Goal: Transaction & Acquisition: Purchase product/service

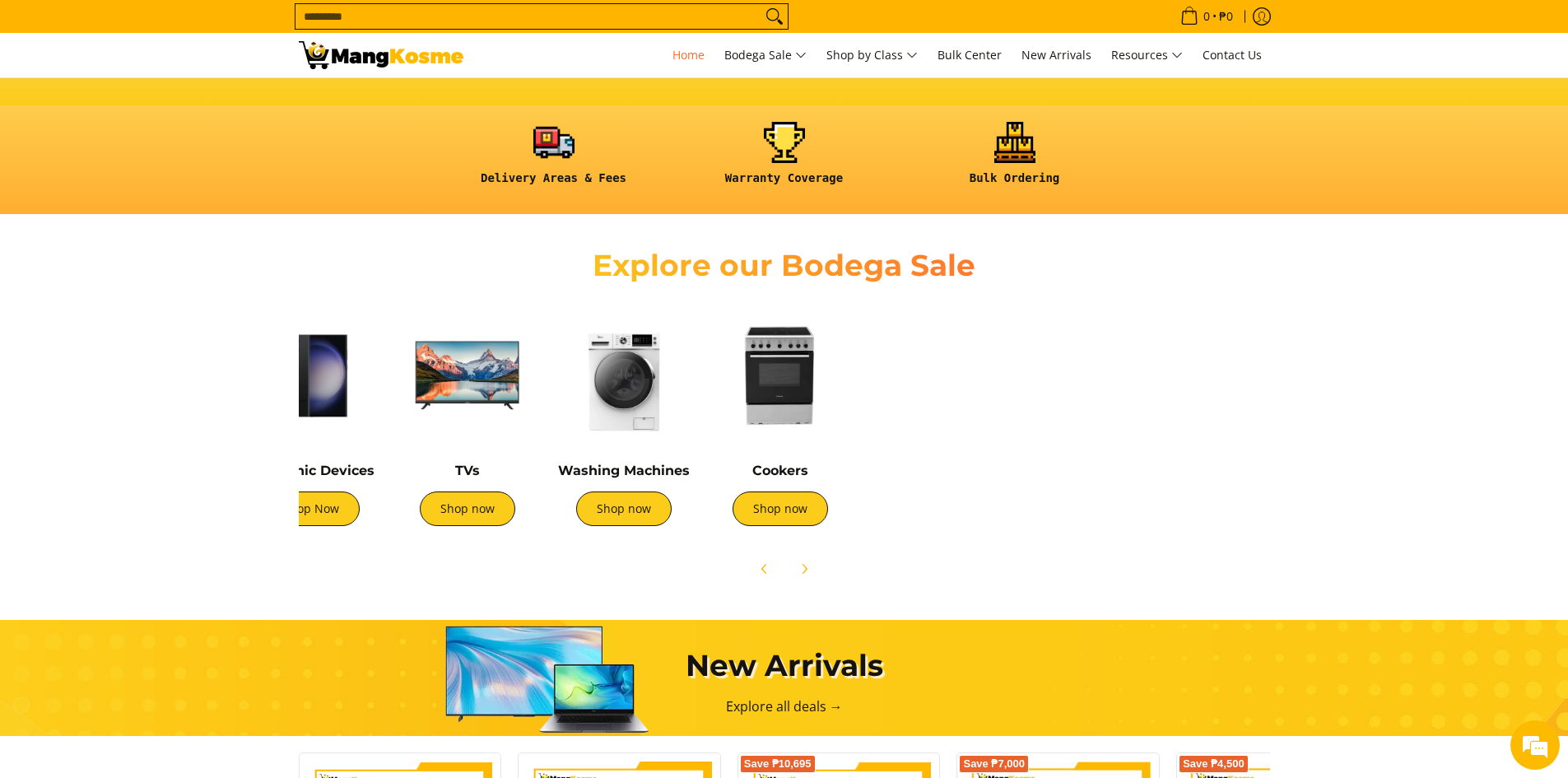
scroll to position [0, 549]
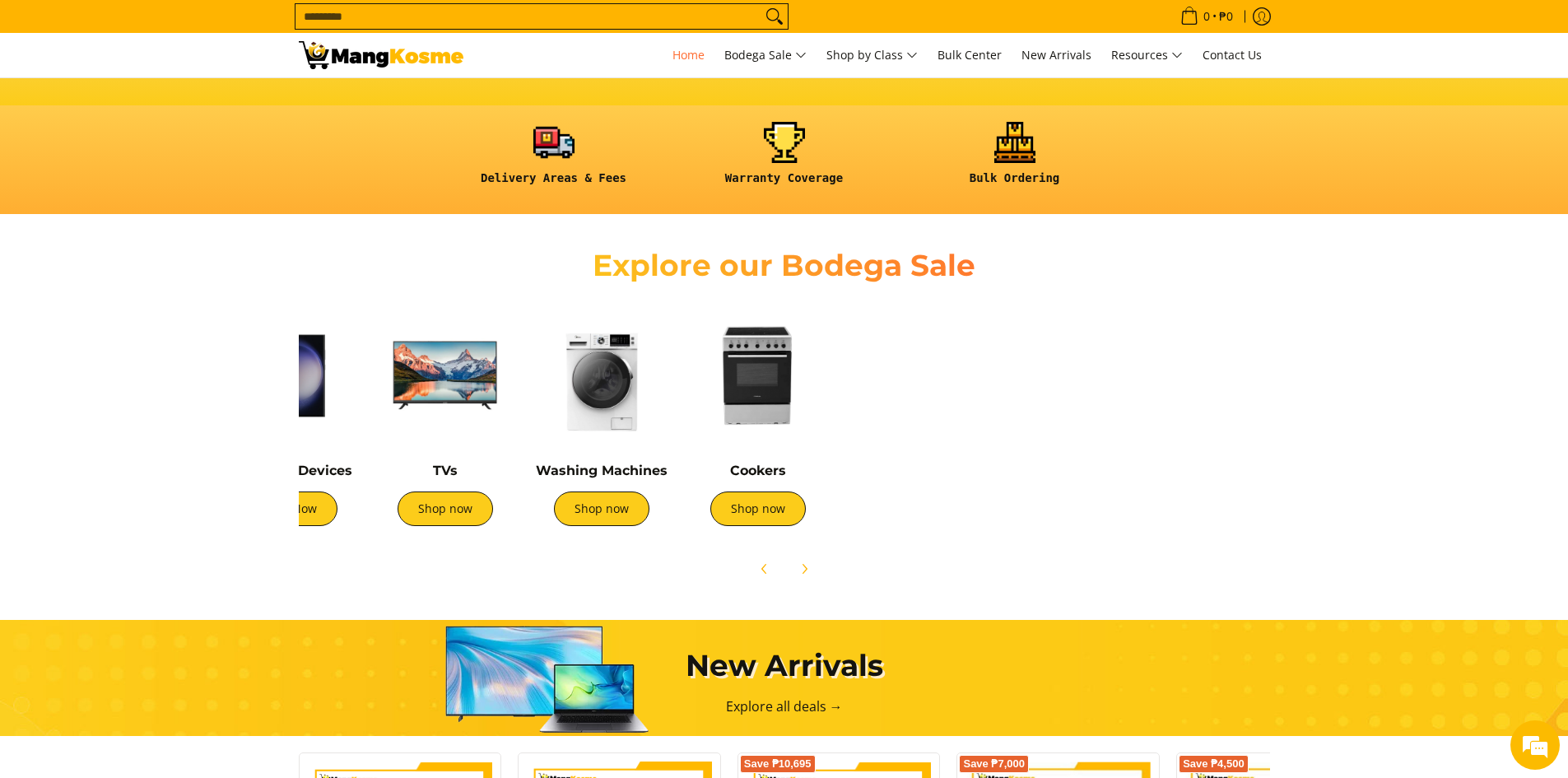
drag, startPoint x: 1203, startPoint y: 406, endPoint x: 630, endPoint y: 391, distance: 573.2
click at [630, 391] on img at bounding box center [602, 375] width 140 height 140
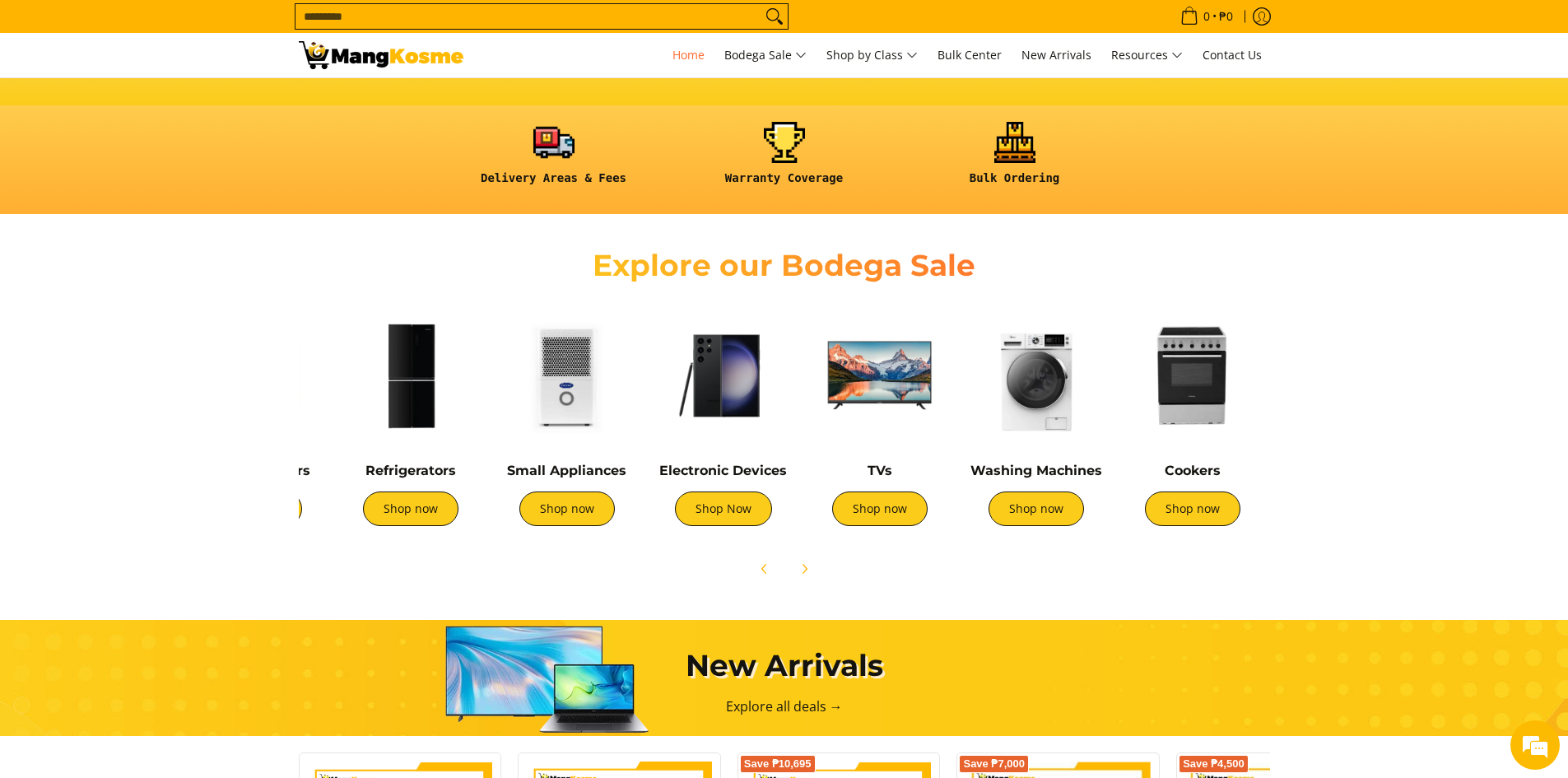
scroll to position [0, 0]
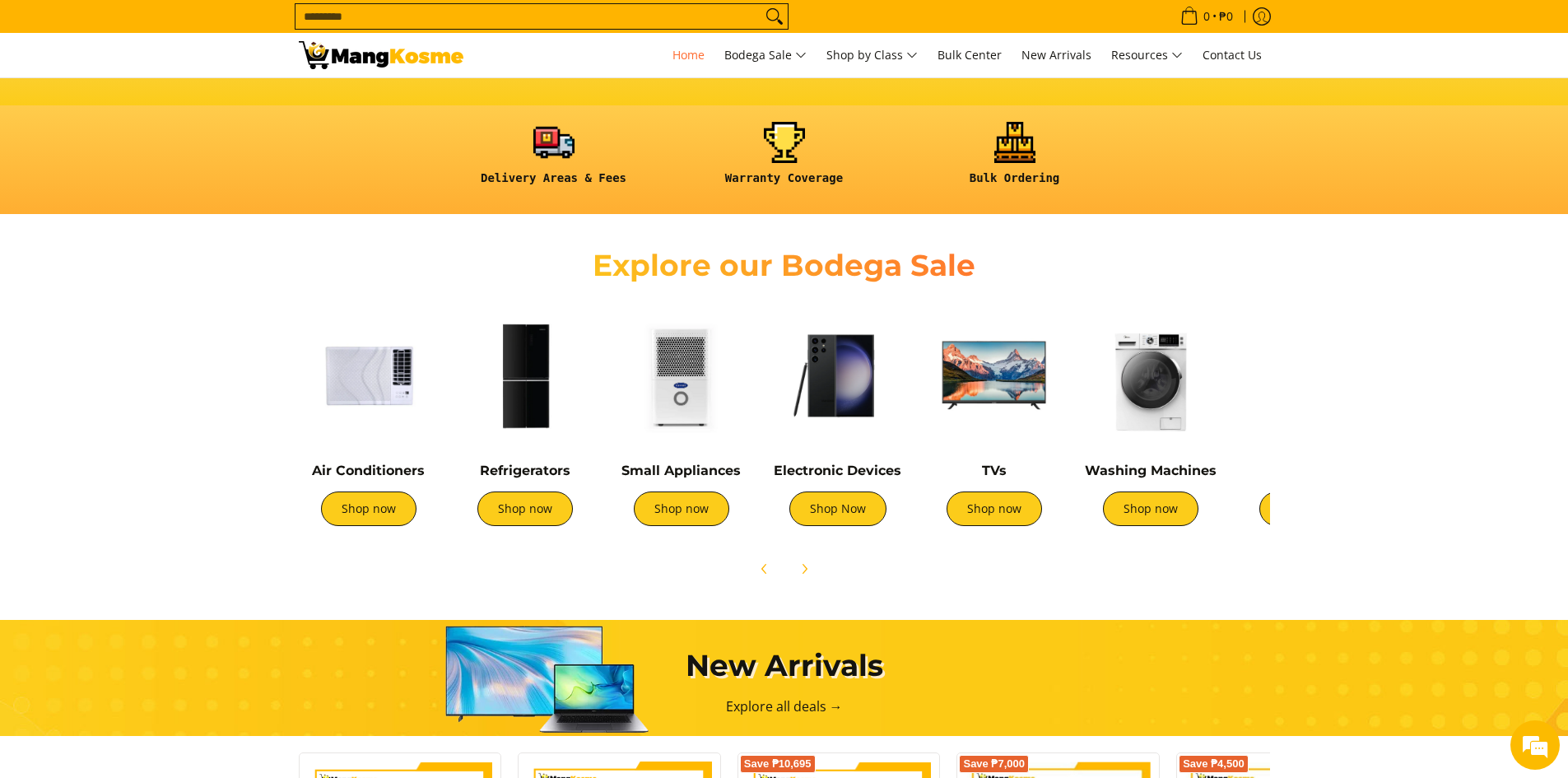
drag, startPoint x: 378, startPoint y: 394, endPoint x: 1243, endPoint y: 413, distance: 865.2
click at [1243, 413] on div "Air Conditioners Shop now Refrigerators Shop now Shop now" at bounding box center [1059, 419] width 1536 height 244
click at [513, 354] on img at bounding box center [525, 375] width 140 height 140
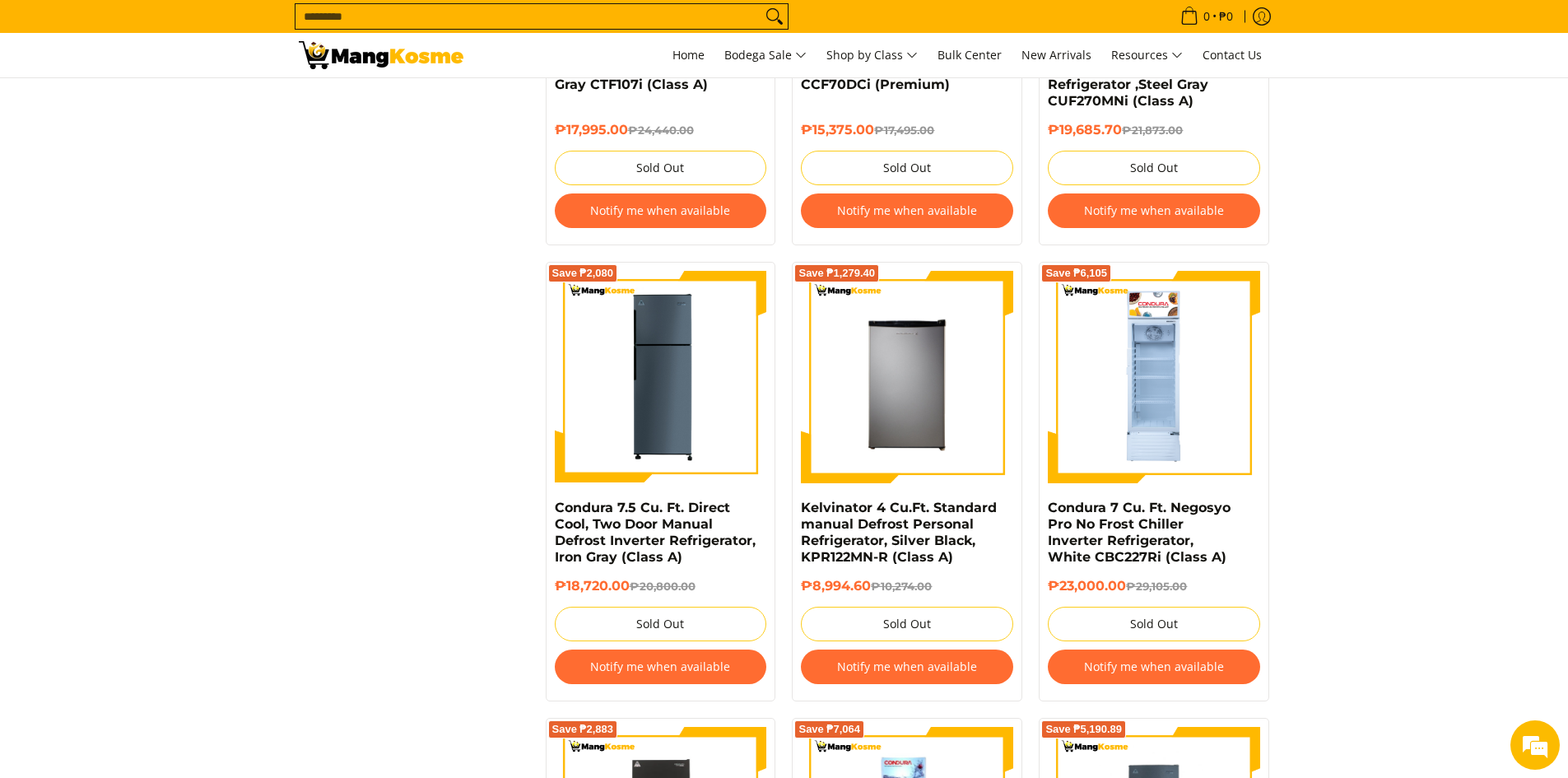
scroll to position [1482, 0]
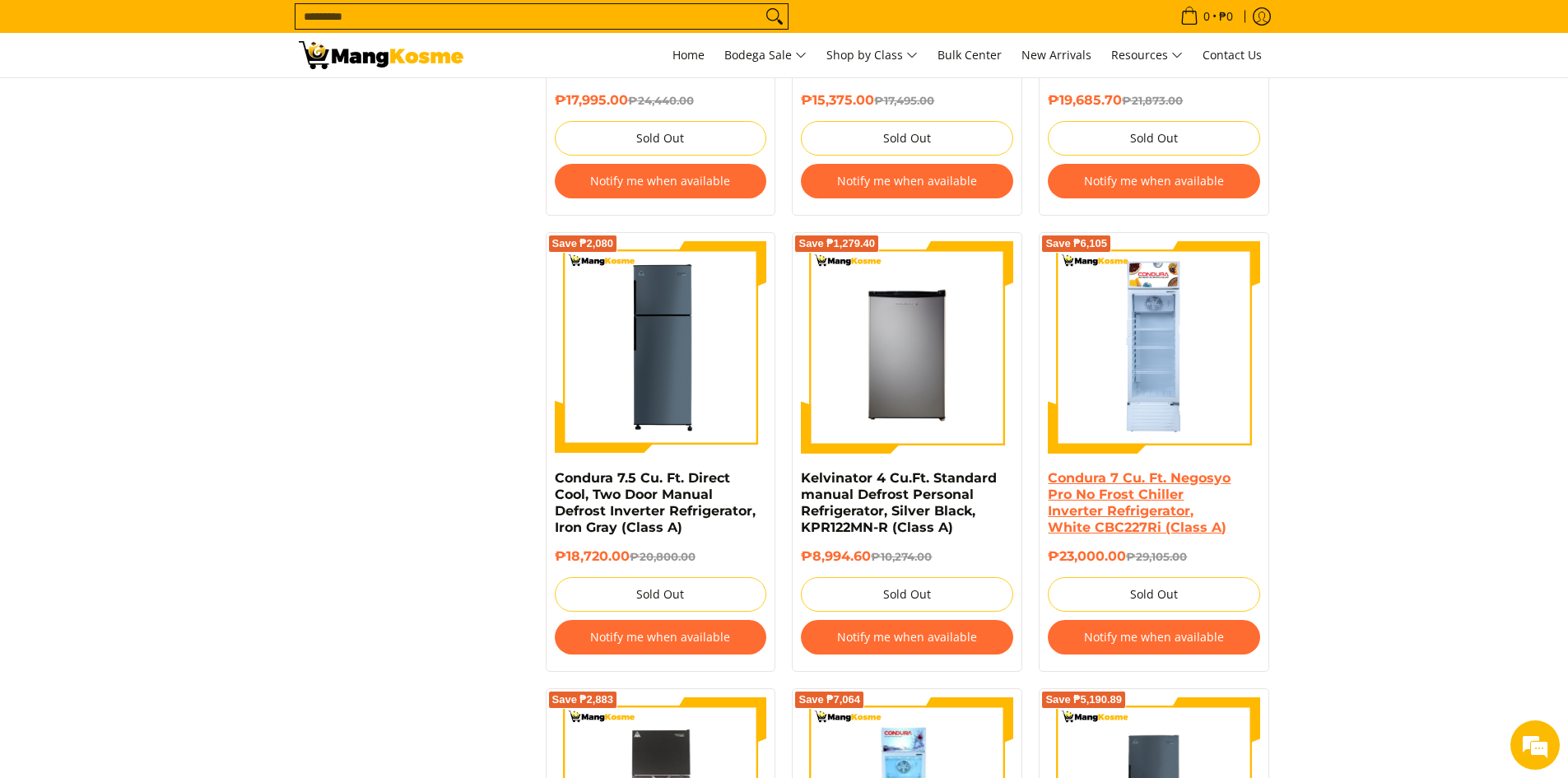
click at [1063, 482] on link "Condura 7 Cu. Ft. Negosyo Pro No Frost Chiller Inverter Refrigerator, White CBC…" at bounding box center [1139, 502] width 183 height 65
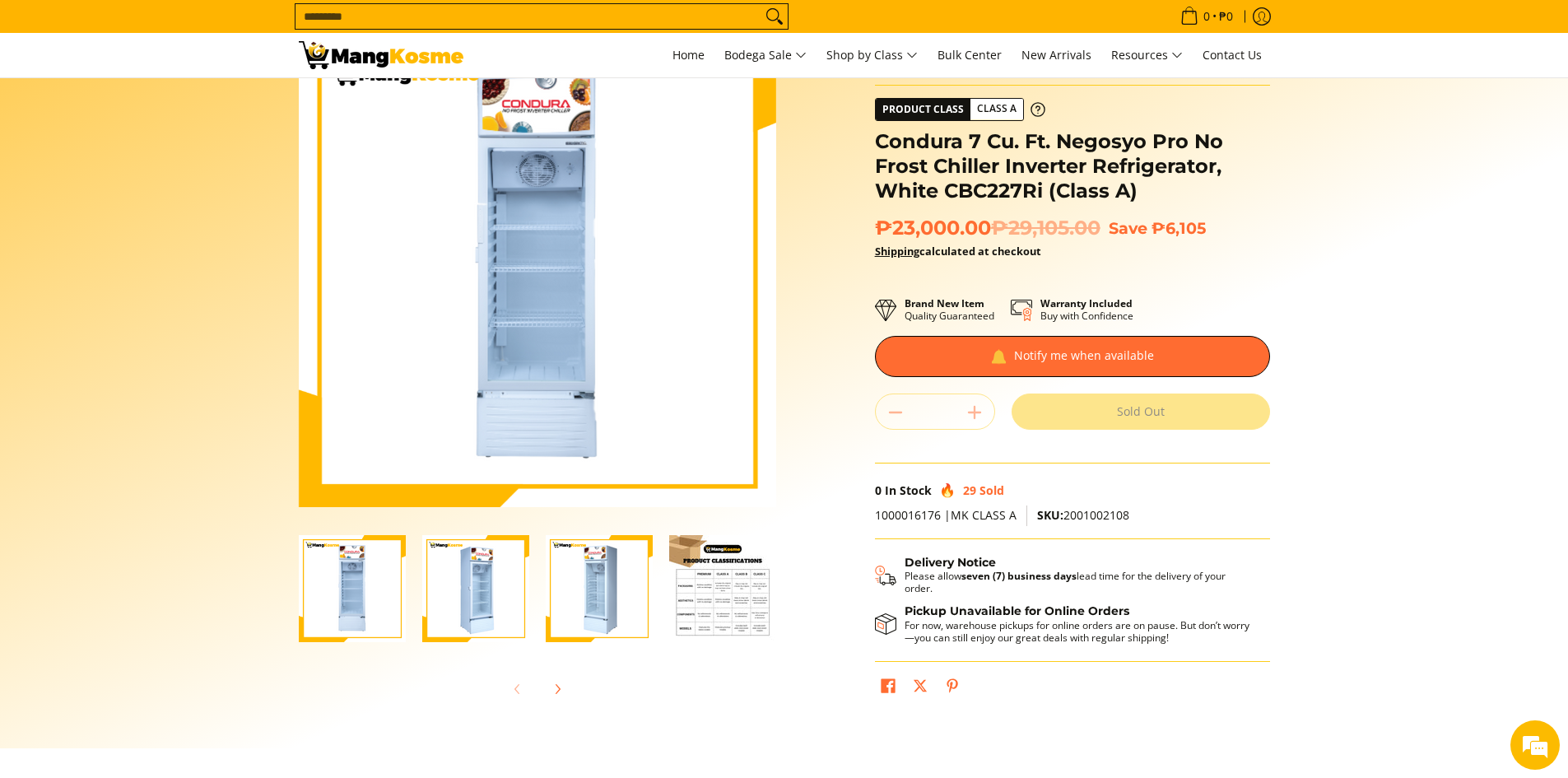
scroll to position [83, 0]
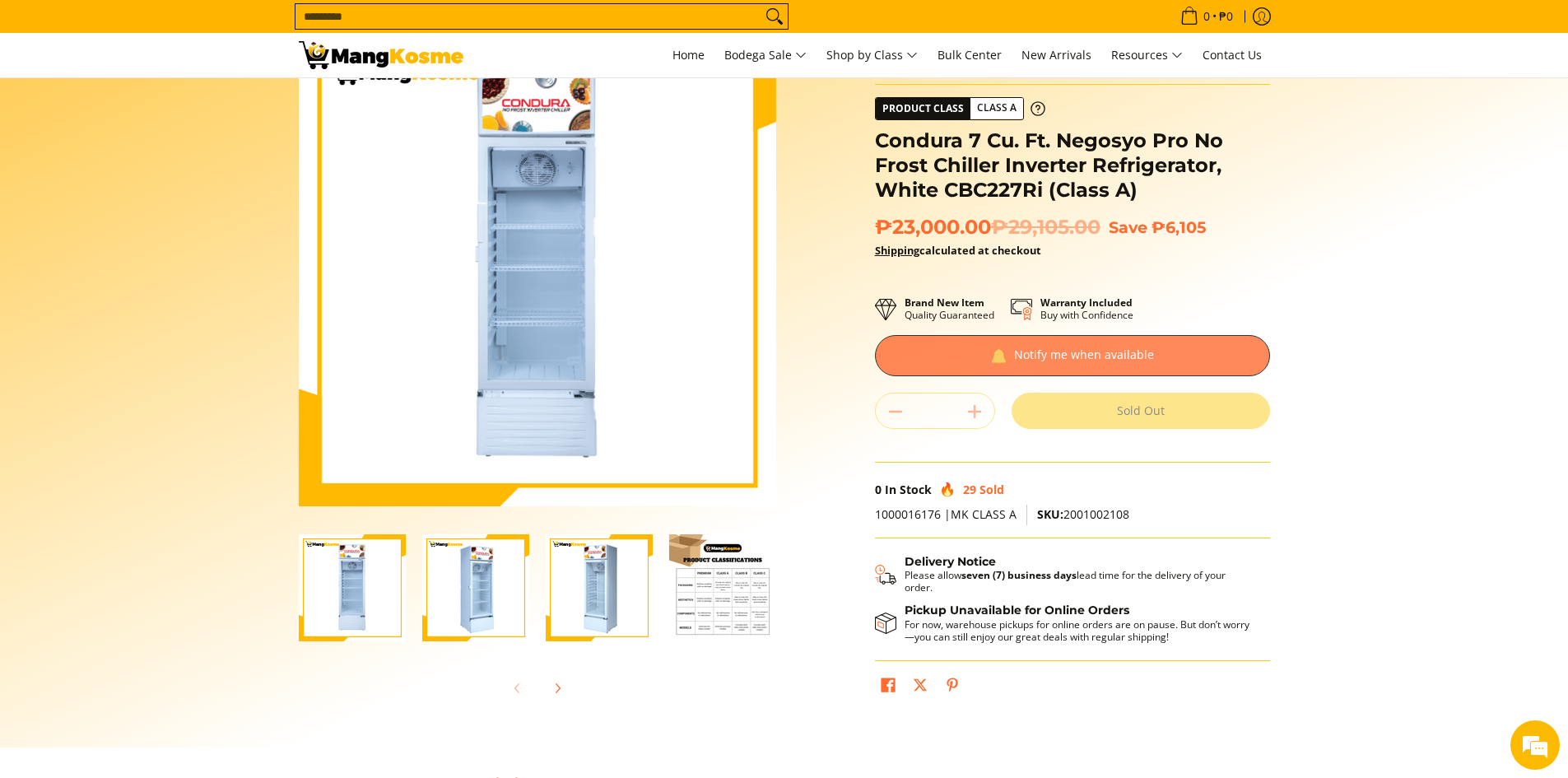
click at [1006, 353] on div at bounding box center [1072, 356] width 395 height 41
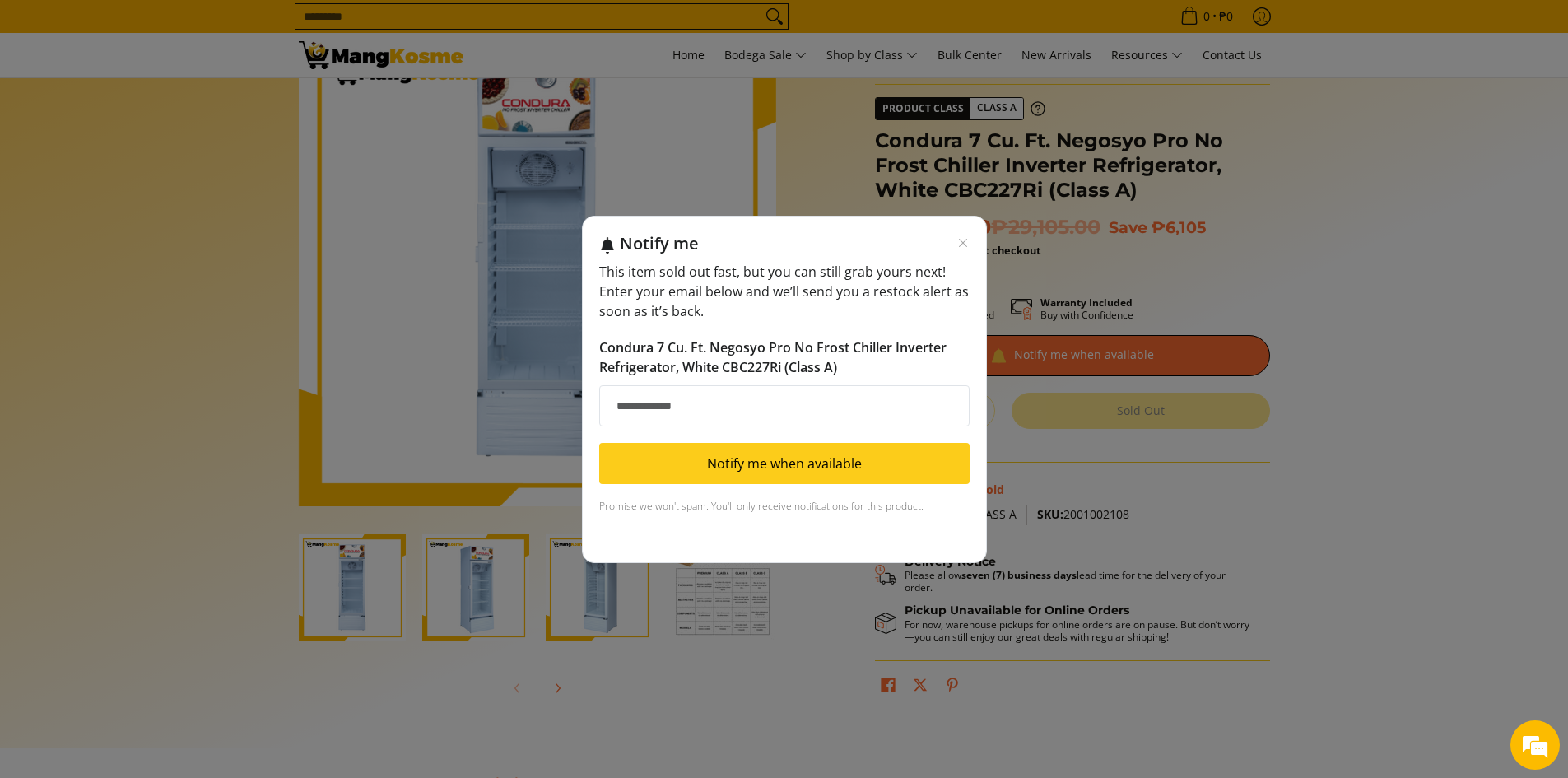
click at [698, 655] on div "Notify me This item sold out fast, but you can still grab yours next! Enter you…" at bounding box center [784, 389] width 1568 height 778
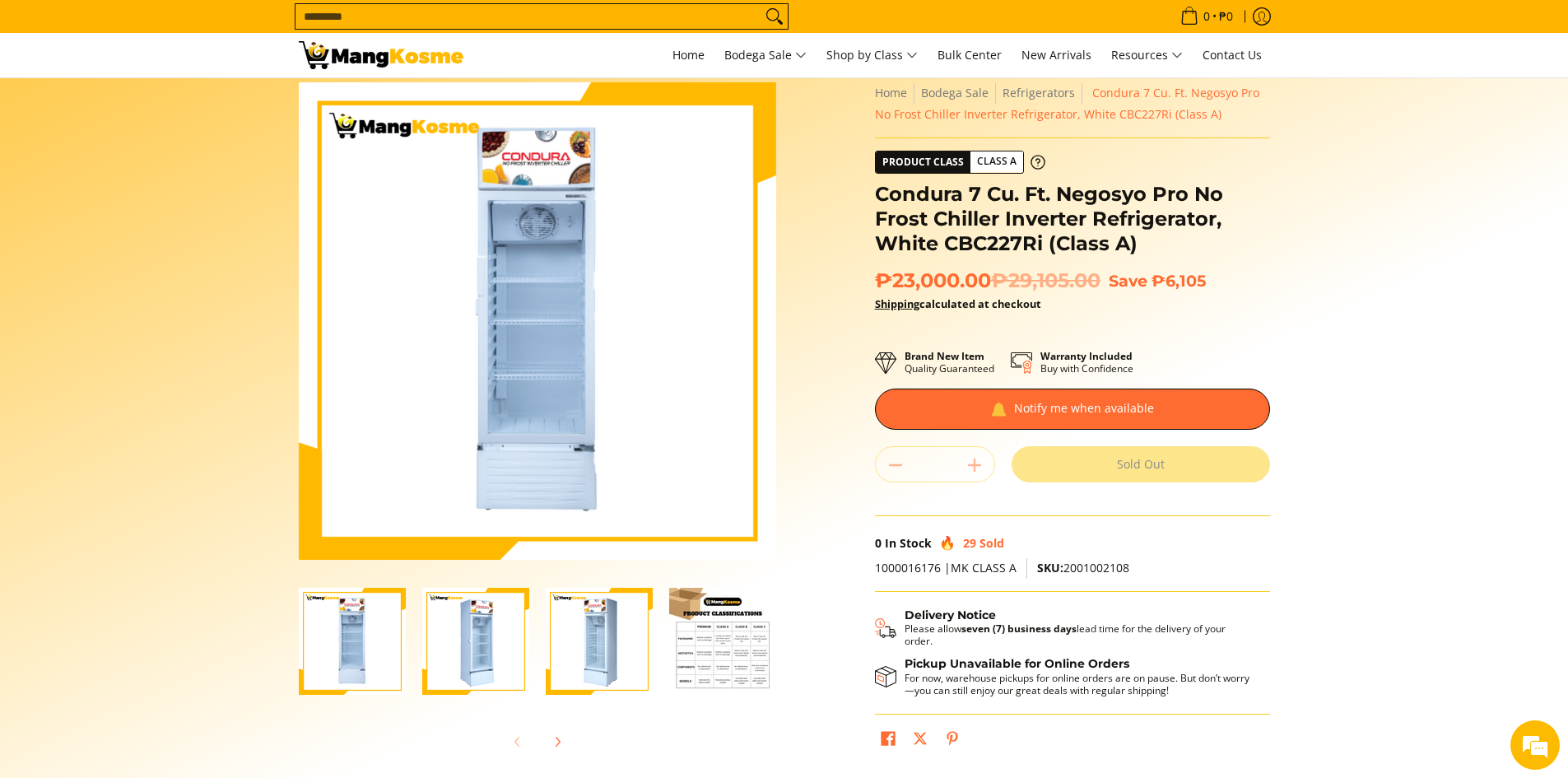
scroll to position [0, 0]
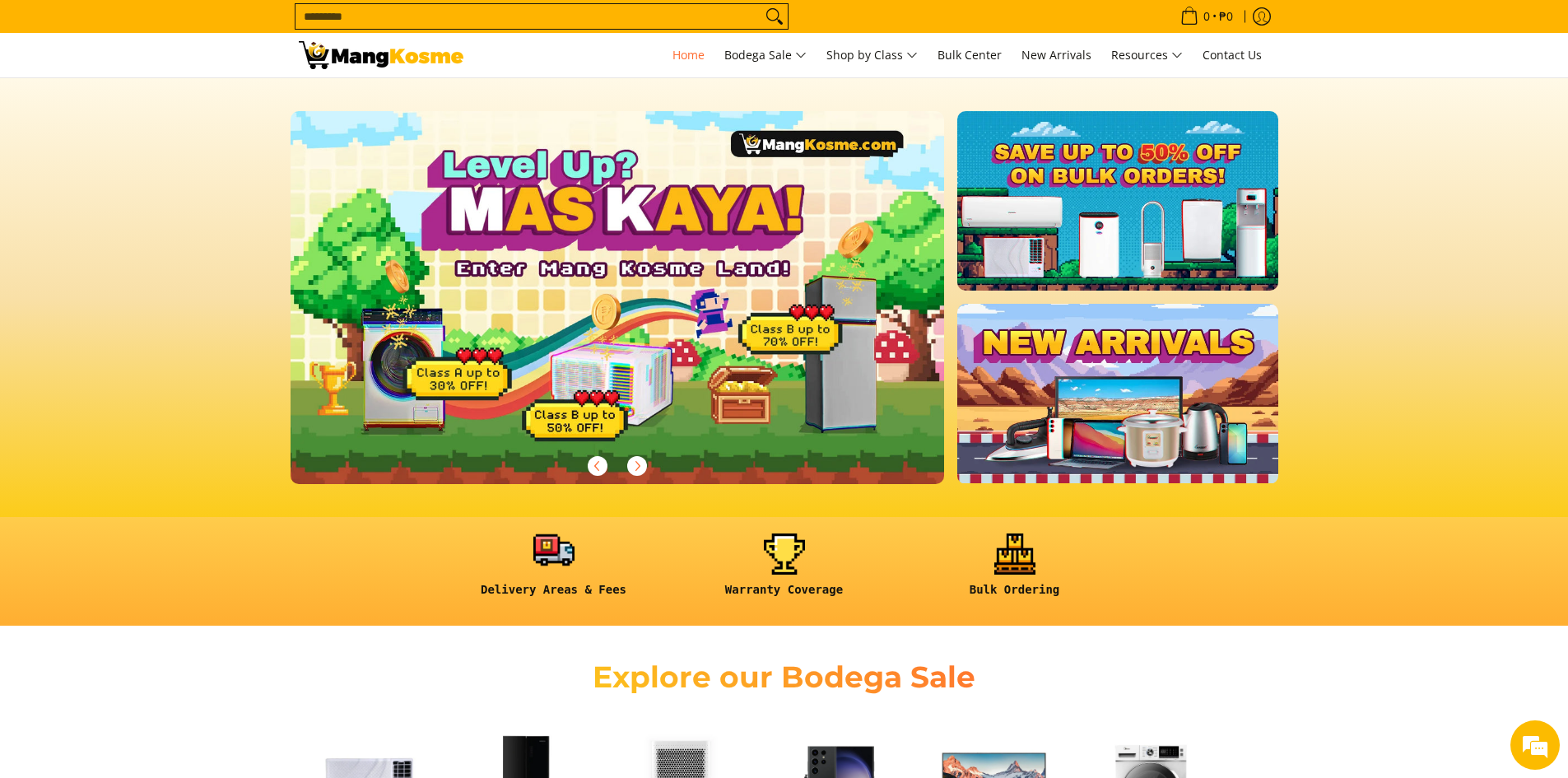
click at [546, 550] on link at bounding box center [554, 572] width 214 height 77
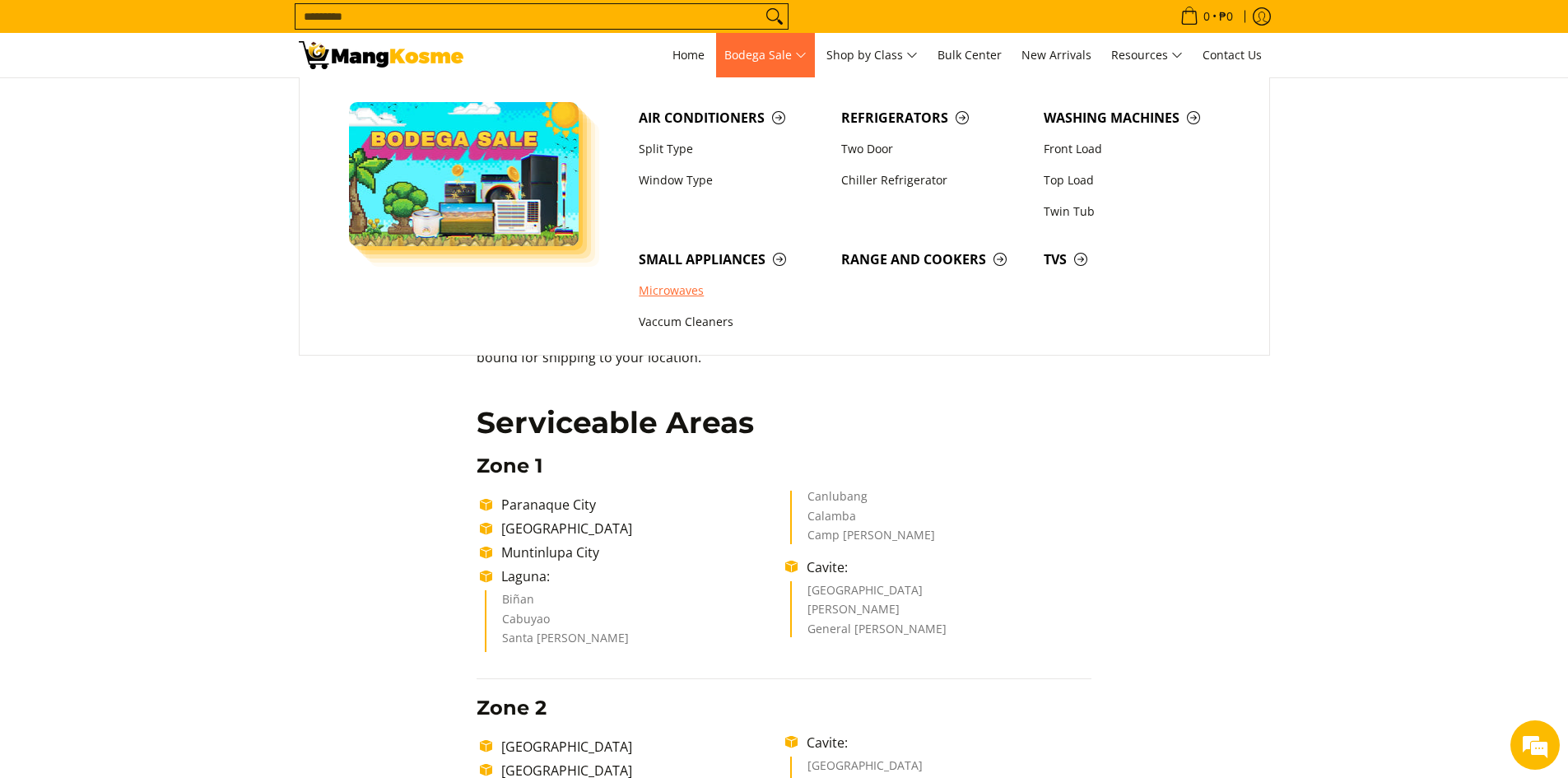
click at [652, 293] on link "Microwaves" at bounding box center [731, 292] width 202 height 31
